Goal: Check status

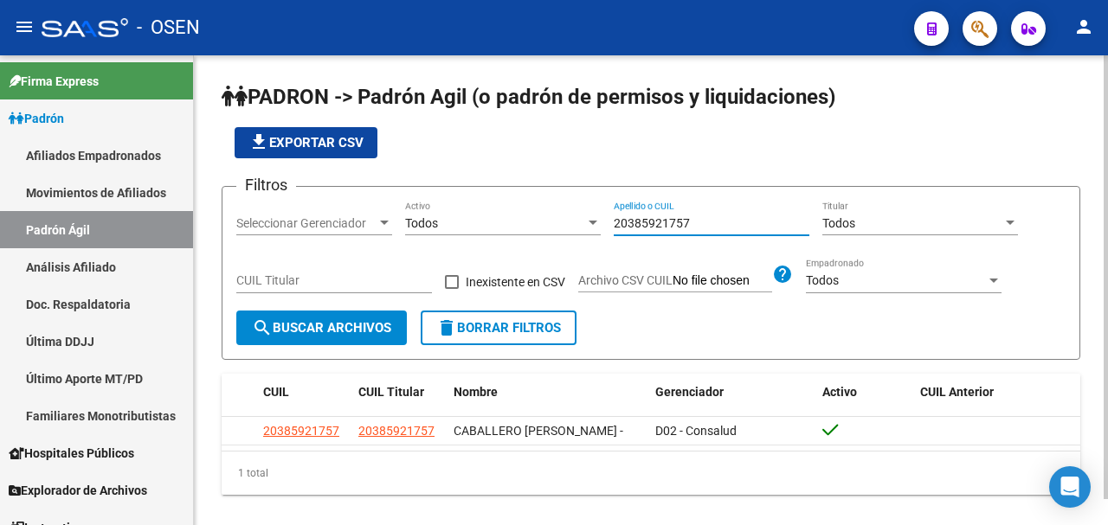
drag, startPoint x: 699, startPoint y: 224, endPoint x: 453, endPoint y: 229, distance: 245.9
click at [453, 229] on div "Filtros Seleccionar Gerenciador Seleccionar Gerenciador Todos Activo 2038592175…" at bounding box center [650, 256] width 829 height 110
drag, startPoint x: 702, startPoint y: 218, endPoint x: 450, endPoint y: 212, distance: 252.0
click at [445, 214] on div "Filtros Seleccionar Gerenciador Seleccionar Gerenciador Todos Activo 2025995886…" at bounding box center [650, 256] width 829 height 110
paste input "351494841"
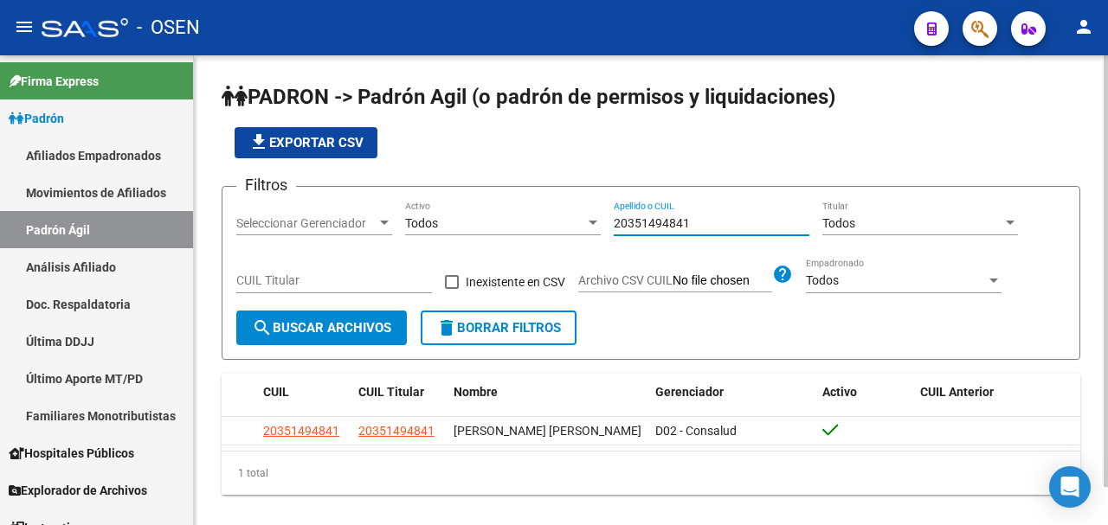
drag, startPoint x: 718, startPoint y: 229, endPoint x: 369, endPoint y: 235, distance: 348.9
click at [369, 235] on div "Filtros Seleccionar Gerenciador Seleccionar Gerenciador Todos Activo 2035149484…" at bounding box center [650, 256] width 829 height 110
paste input "48636848"
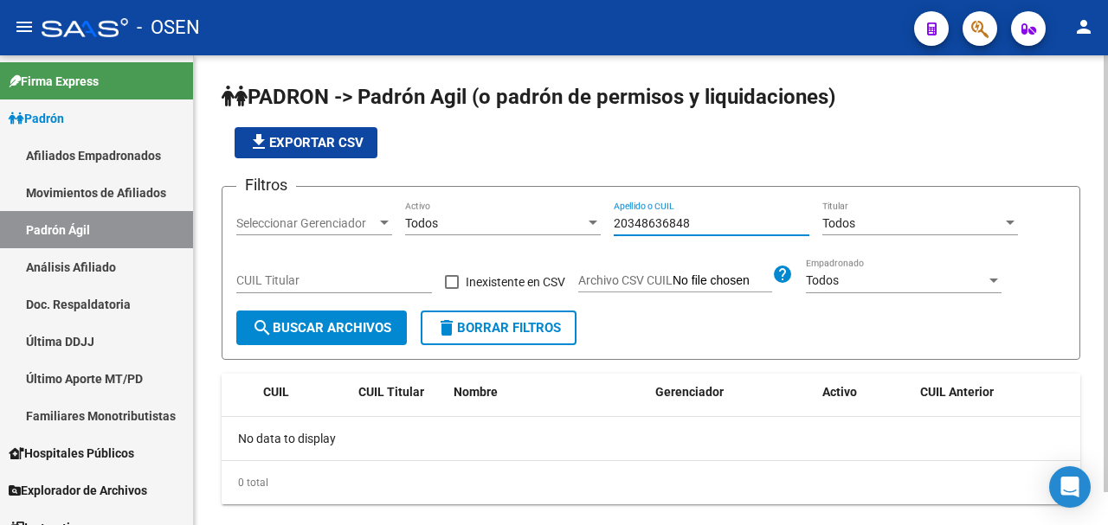
drag, startPoint x: 692, startPoint y: 220, endPoint x: 488, endPoint y: 221, distance: 203.4
click at [488, 221] on div "Filtros Seleccionar Gerenciador Seleccionar Gerenciador Todos Activo 2034863684…" at bounding box center [650, 256] width 829 height 110
paste input "28077486"
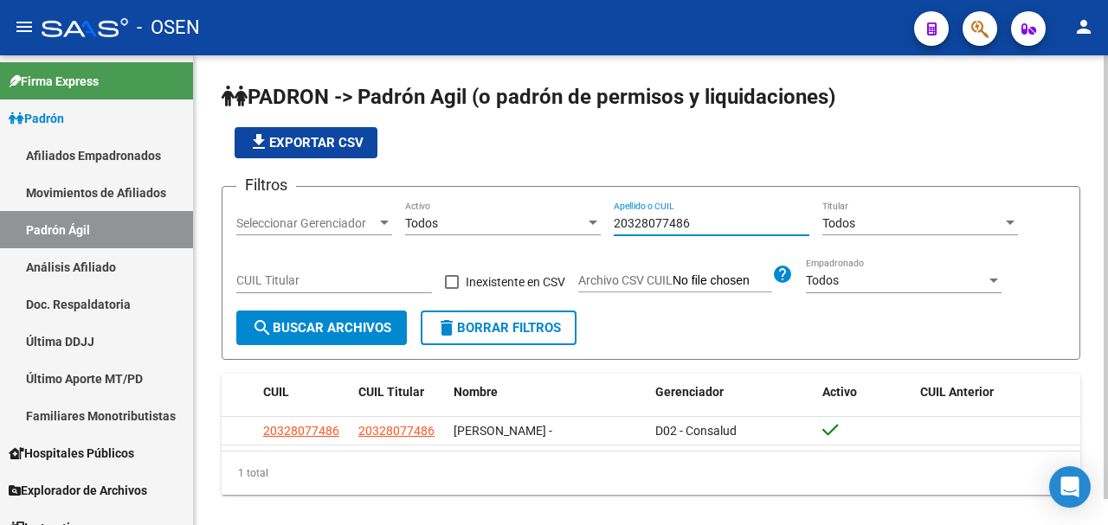
drag, startPoint x: 722, startPoint y: 225, endPoint x: 503, endPoint y: 217, distance: 219.1
click at [503, 217] on div "Filtros Seleccionar Gerenciador Seleccionar Gerenciador Todos Activo 2032807748…" at bounding box center [650, 256] width 829 height 110
paste input "241059031"
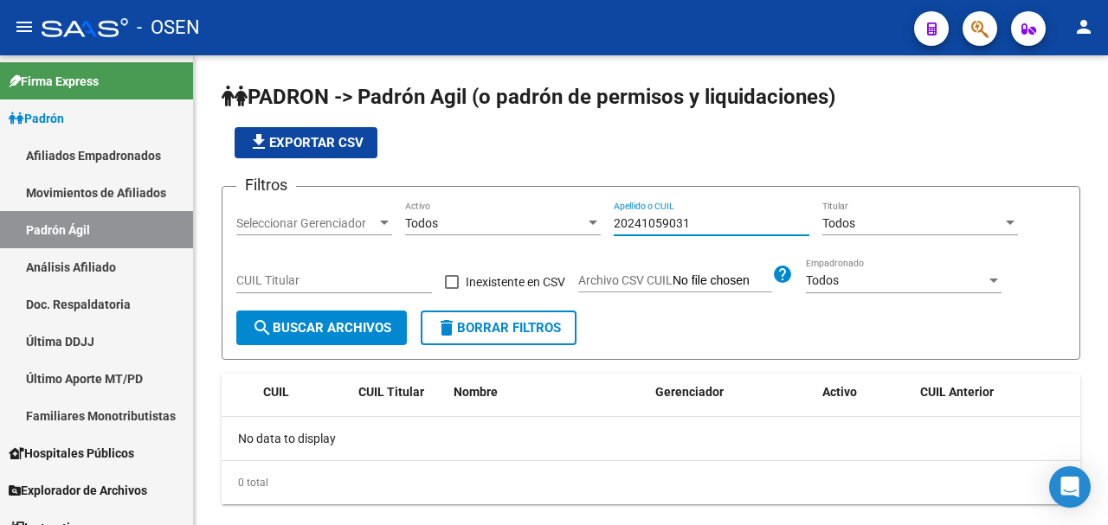
type input "20241059031"
